Goal: Information Seeking & Learning: Learn about a topic

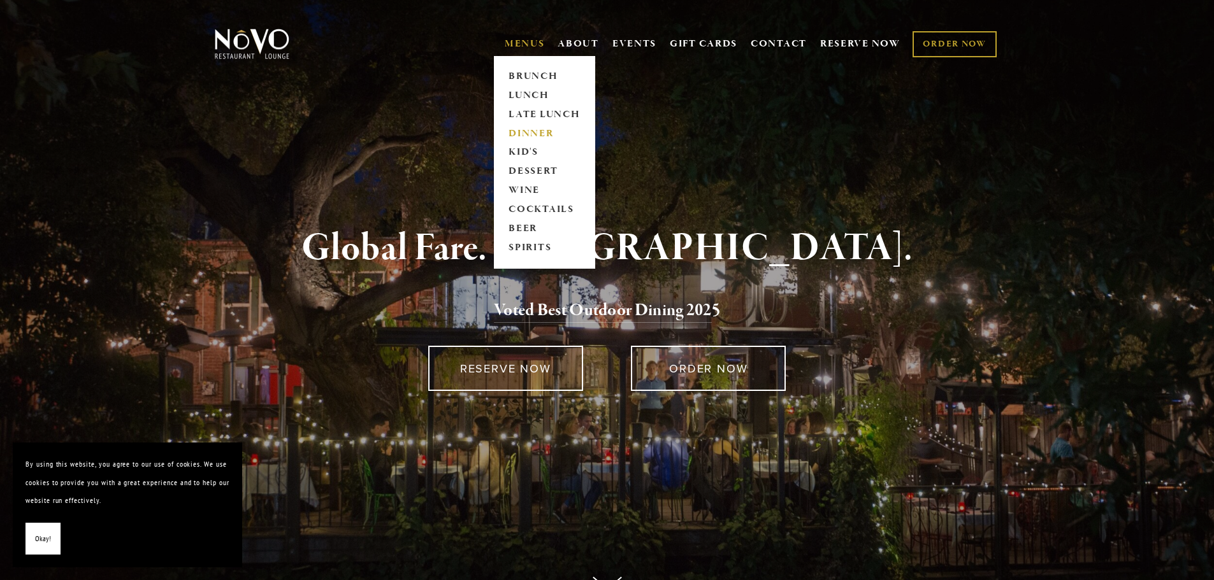
click at [519, 134] on link "DINNER" at bounding box center [545, 133] width 80 height 19
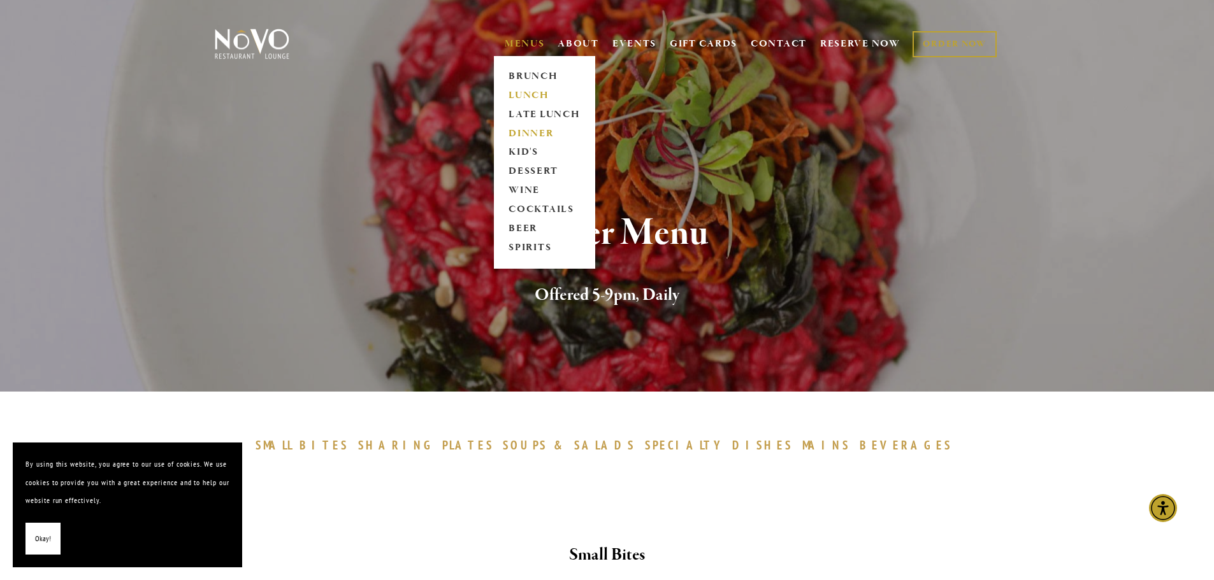
click at [533, 89] on link "LUNCH" at bounding box center [545, 95] width 80 height 19
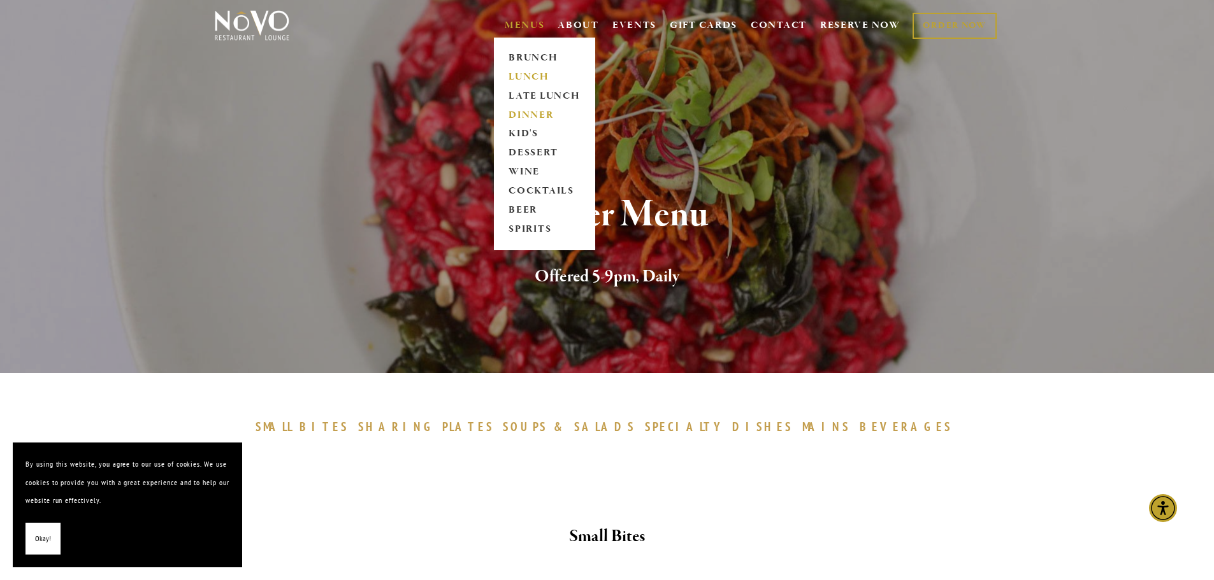
scroll to position [127, 0]
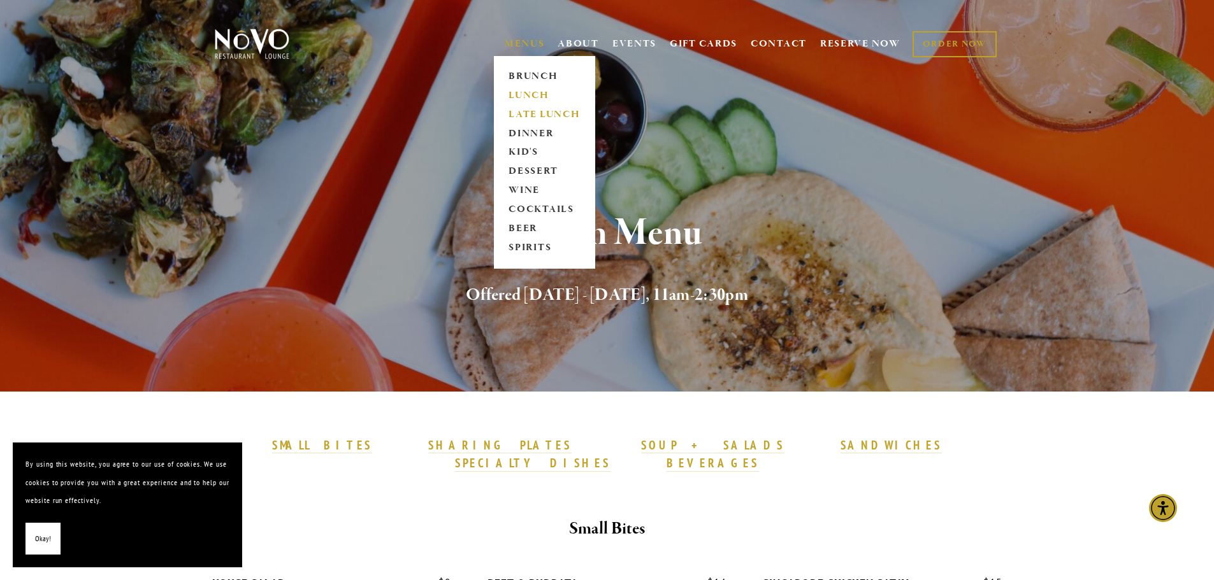
click at [533, 119] on link "LATE LUNCH" at bounding box center [545, 114] width 80 height 19
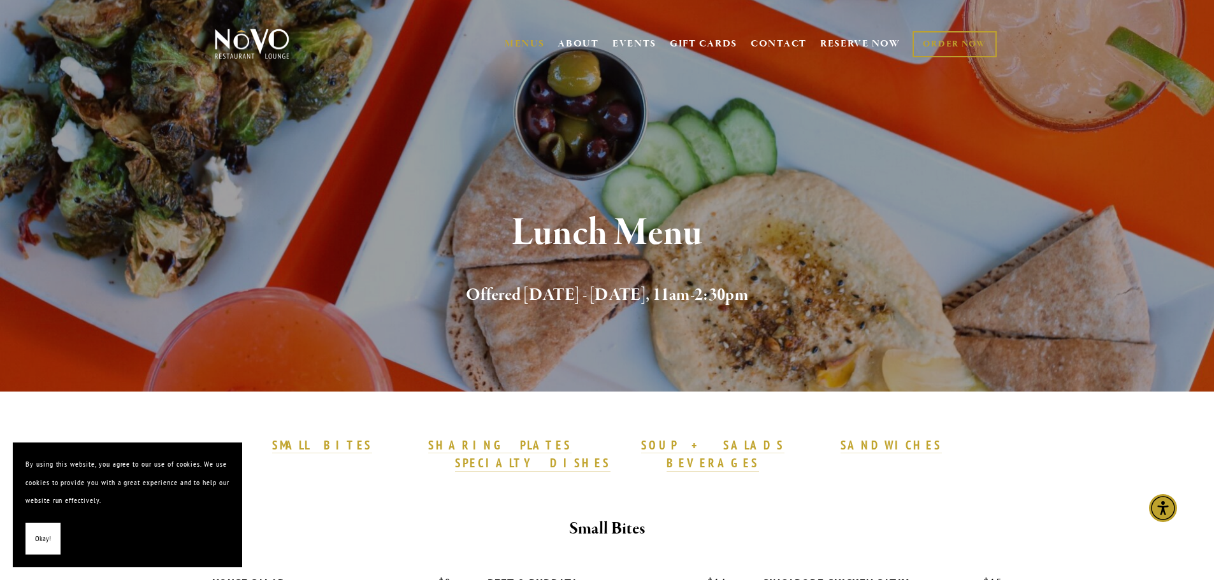
click at [34, 538] on button "Okay!" at bounding box center [42, 539] width 35 height 32
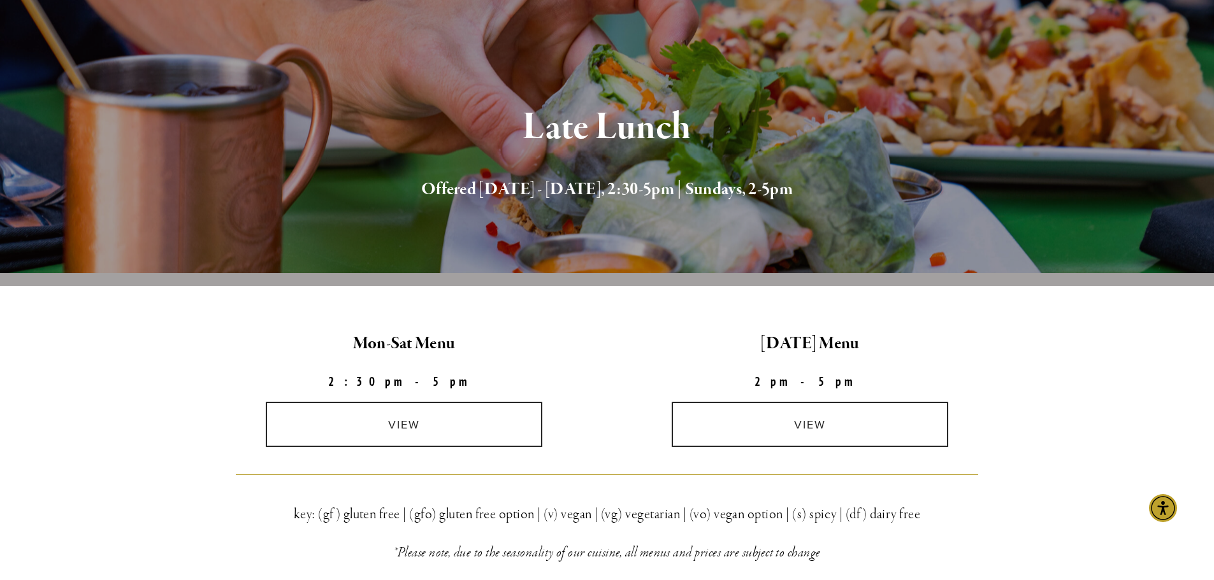
scroll to position [127, 0]
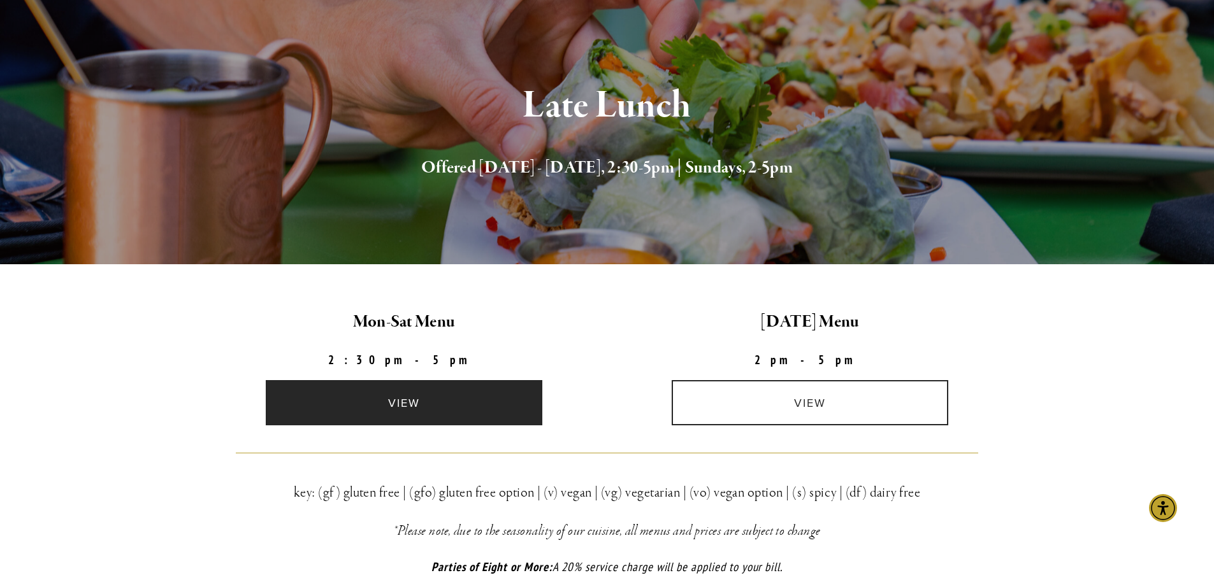
click at [481, 390] on link "view" at bounding box center [404, 402] width 277 height 45
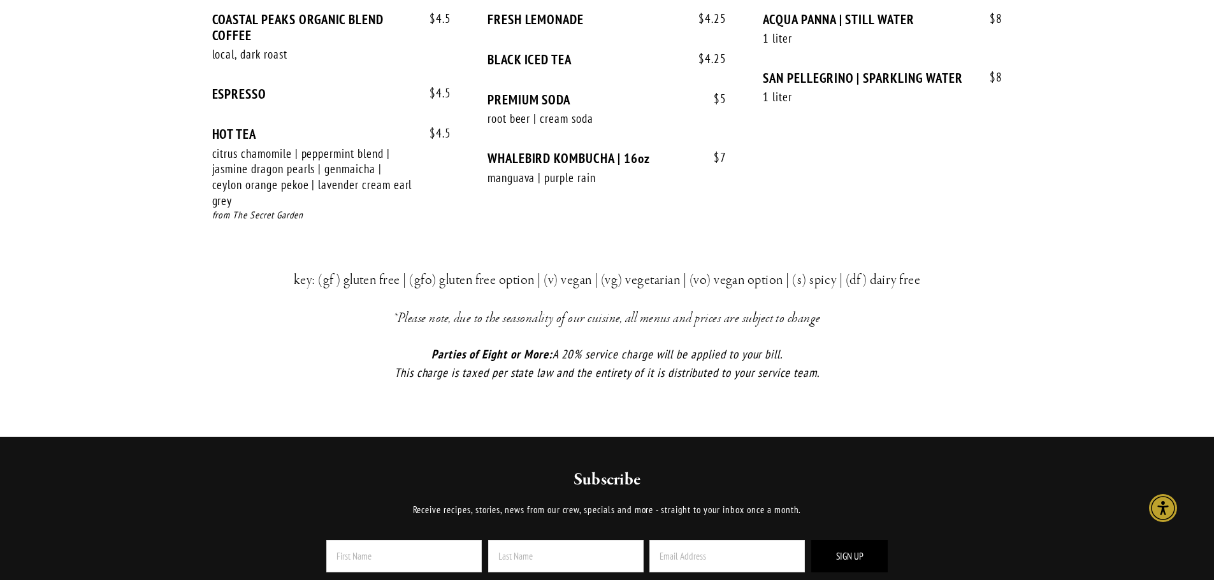
scroll to position [1848, 0]
